Goal: Find specific page/section: Find specific page/section

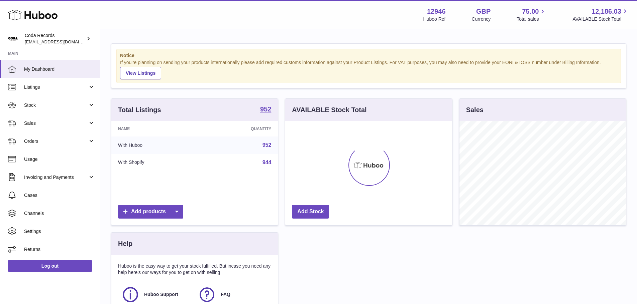
scroll to position [104, 167]
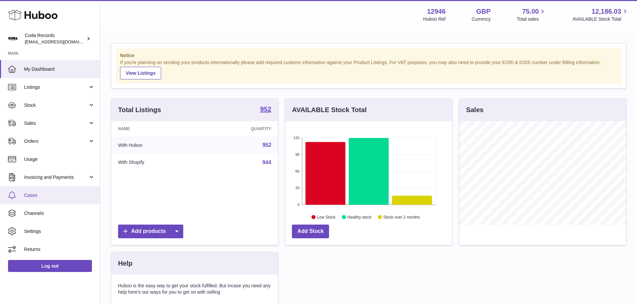
click at [56, 196] on span "Cases" at bounding box center [59, 195] width 71 height 6
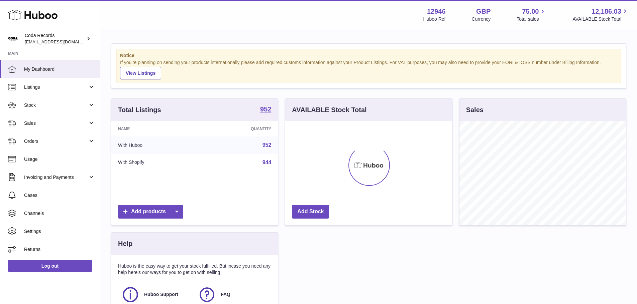
scroll to position [104, 167]
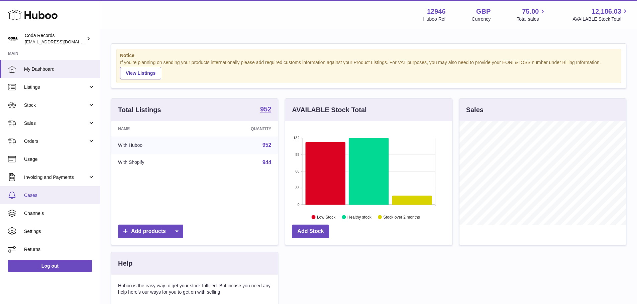
click at [37, 197] on span "Cases" at bounding box center [59, 195] width 71 height 6
